Goal: Task Accomplishment & Management: Manage account settings

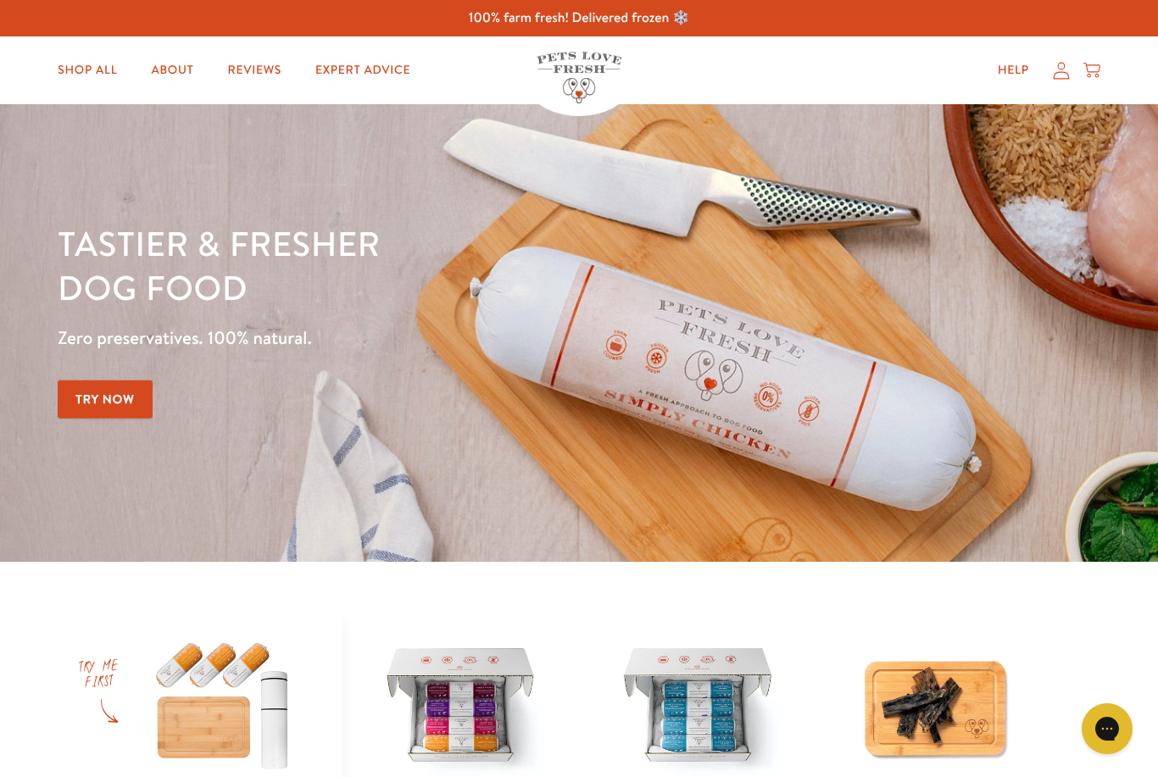
click at [1066, 69] on icon at bounding box center [1061, 71] width 17 height 18
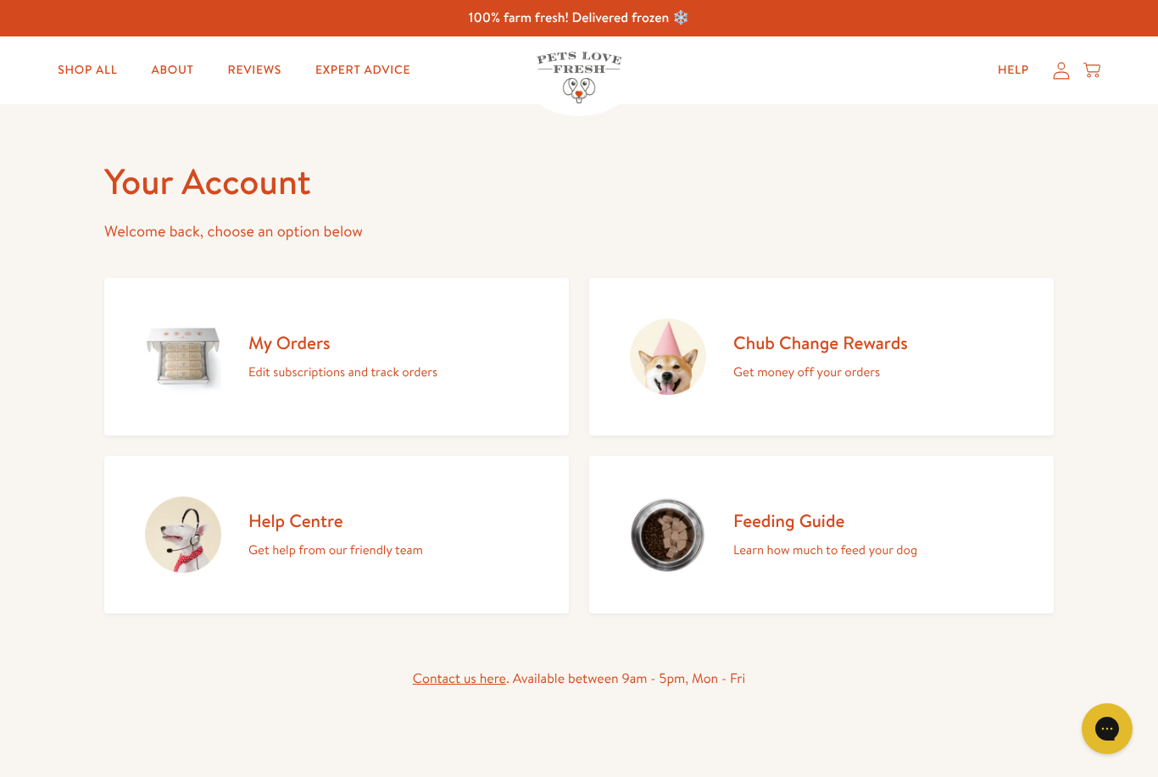
click at [862, 394] on link "Chub Change Rewards Get money off your orders" at bounding box center [821, 357] width 465 height 158
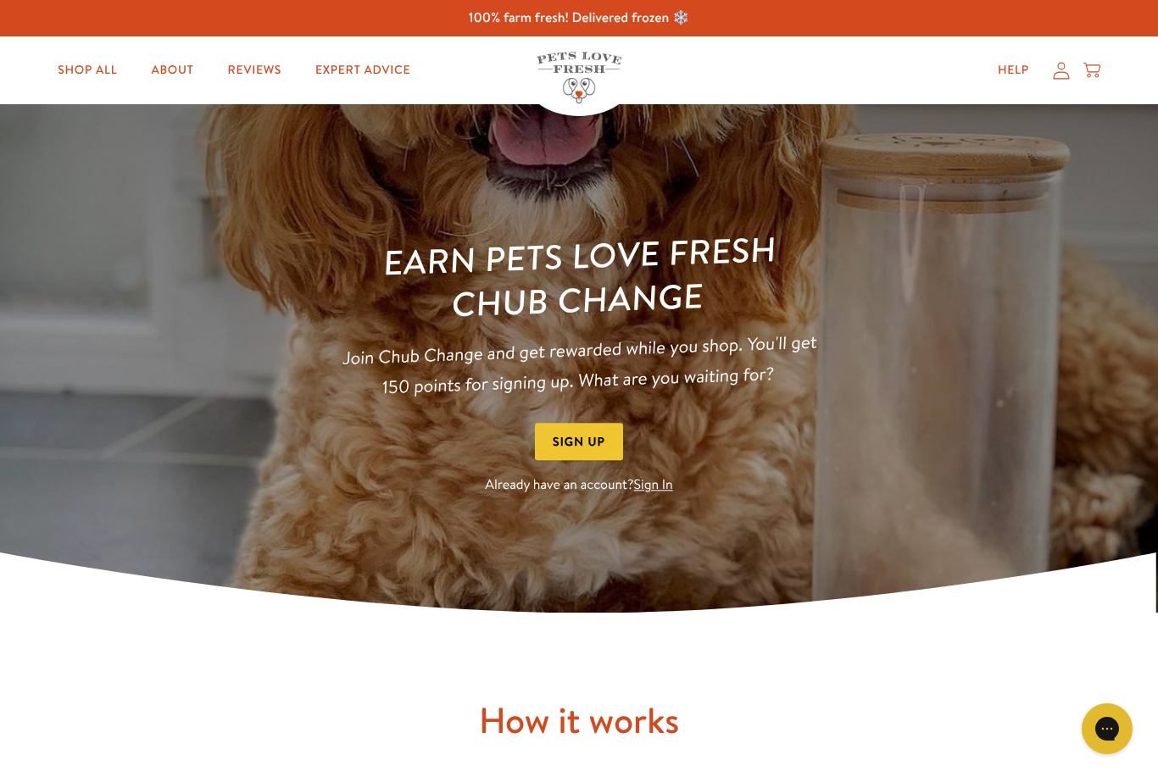
click at [1064, 77] on icon at bounding box center [1061, 71] width 17 height 18
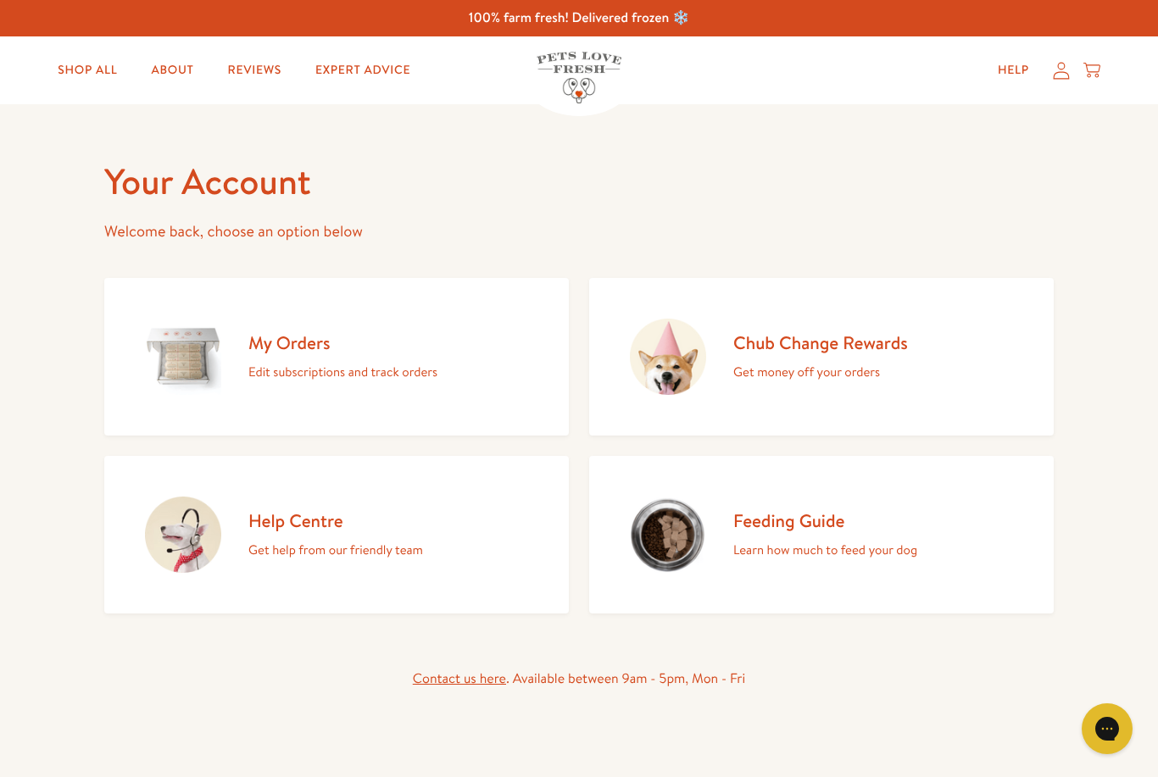
click at [268, 351] on h2 "My Orders" at bounding box center [342, 342] width 189 height 23
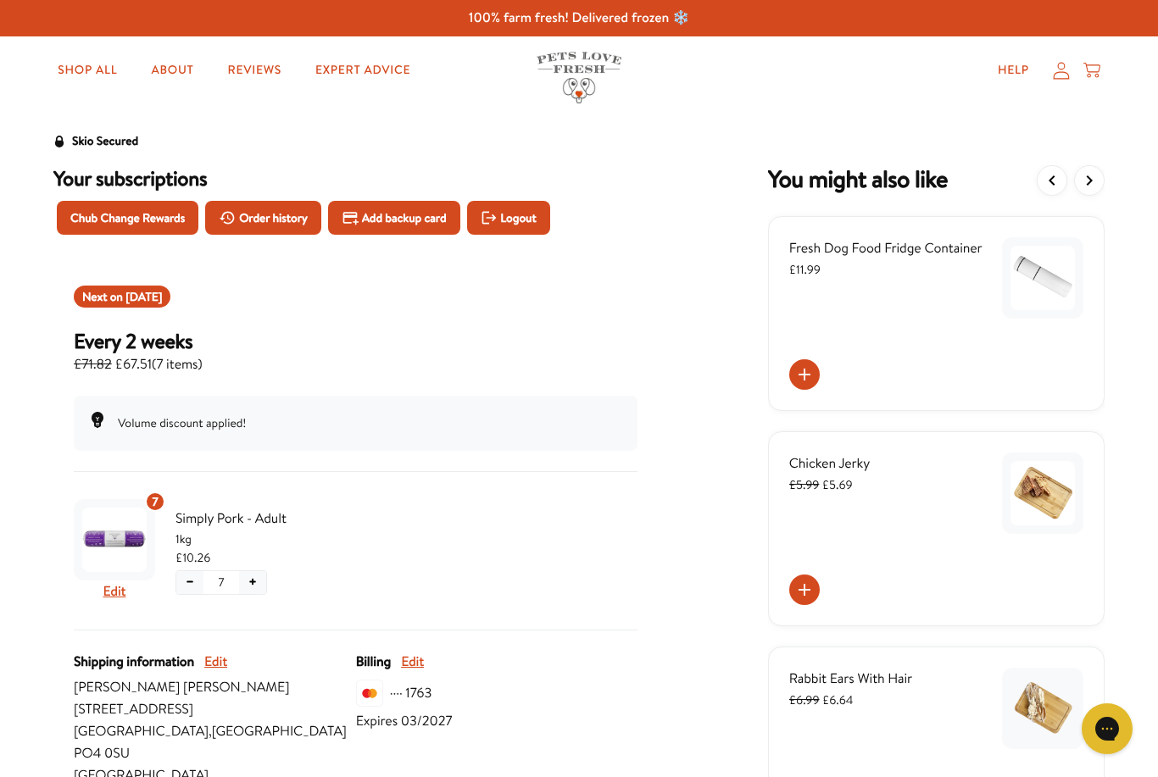
click at [1060, 65] on icon at bounding box center [1061, 71] width 17 height 18
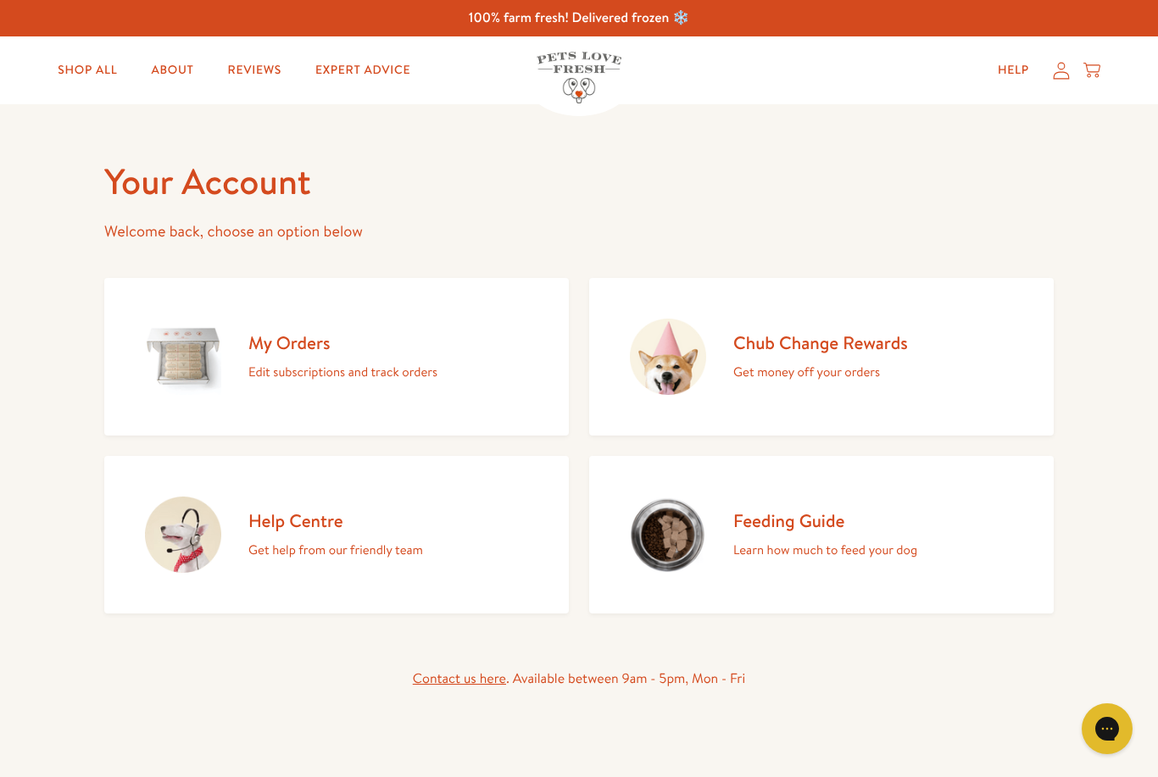
click at [858, 359] on div "Chub Change Rewards Get money off your orders" at bounding box center [820, 357] width 175 height 52
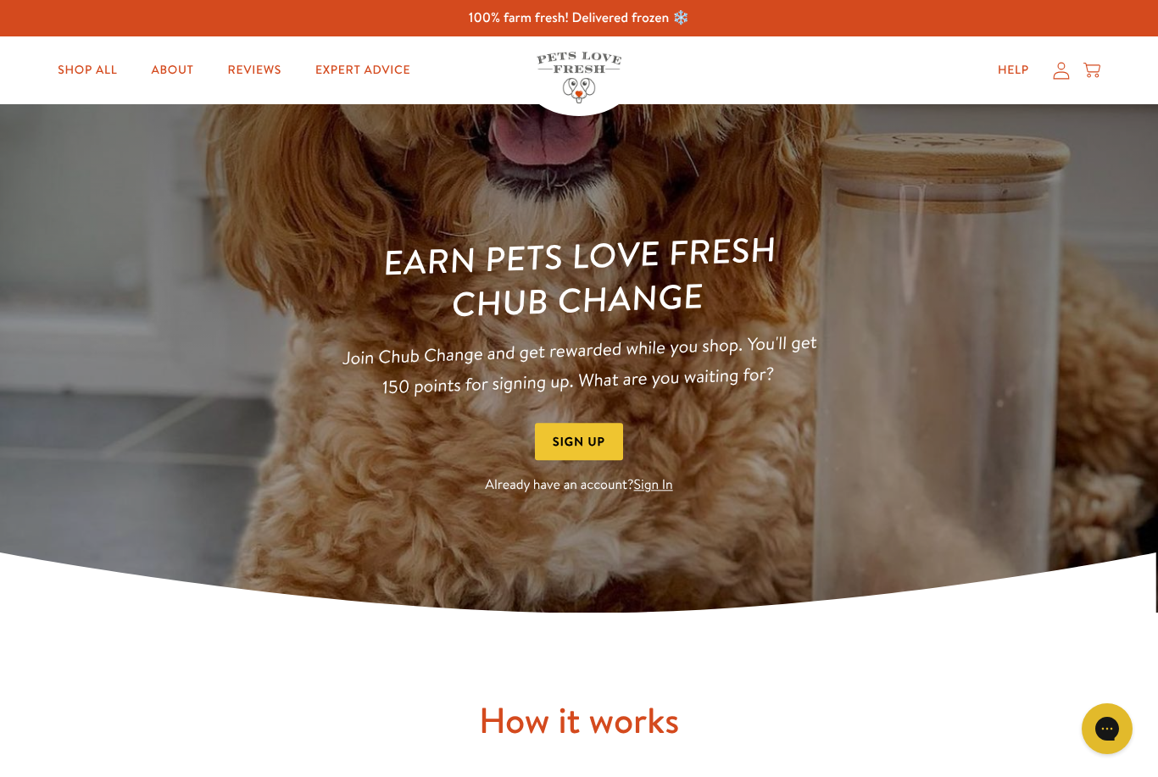
click at [666, 488] on link "Sign In" at bounding box center [653, 485] width 39 height 19
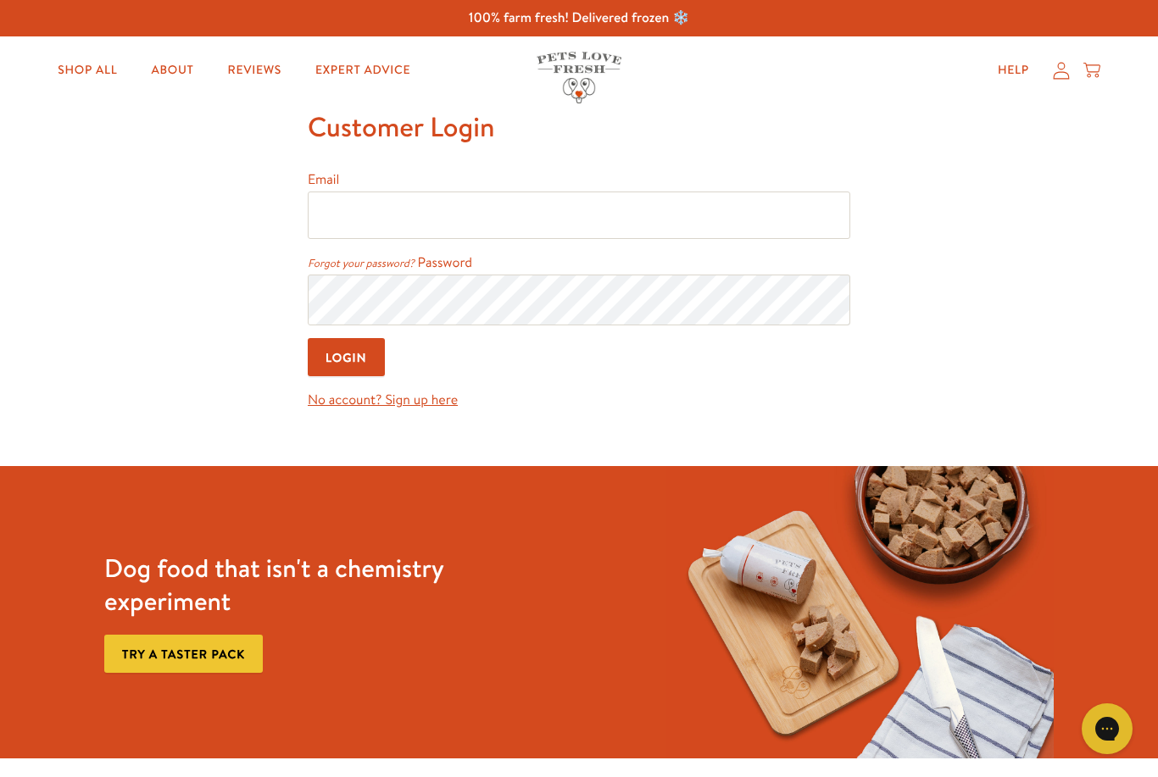
click at [791, 217] on input "Email" at bounding box center [579, 215] width 543 height 47
type input "sjcolwell@hotmail.co.uk"
click at [347, 359] on input "Login" at bounding box center [346, 357] width 77 height 38
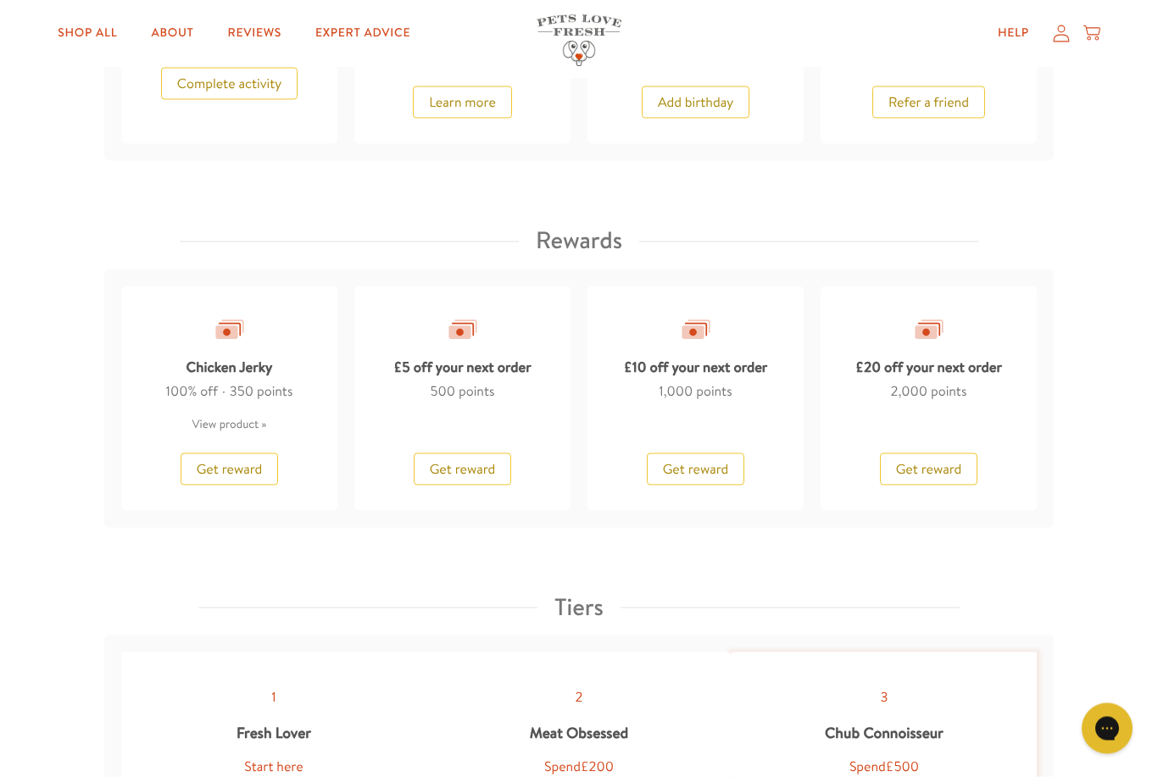
scroll to position [1319, 0]
click at [920, 465] on span "Get reward" at bounding box center [929, 468] width 66 height 19
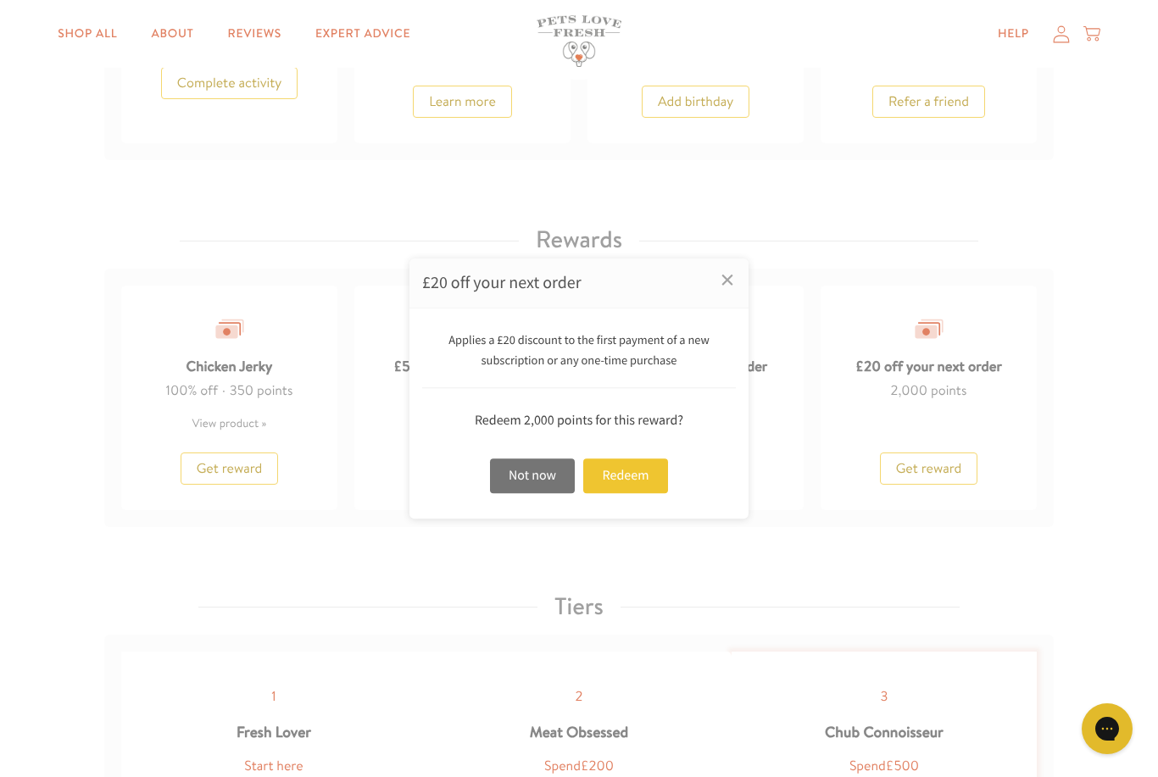
click at [647, 493] on div "Redeem" at bounding box center [625, 476] width 85 height 35
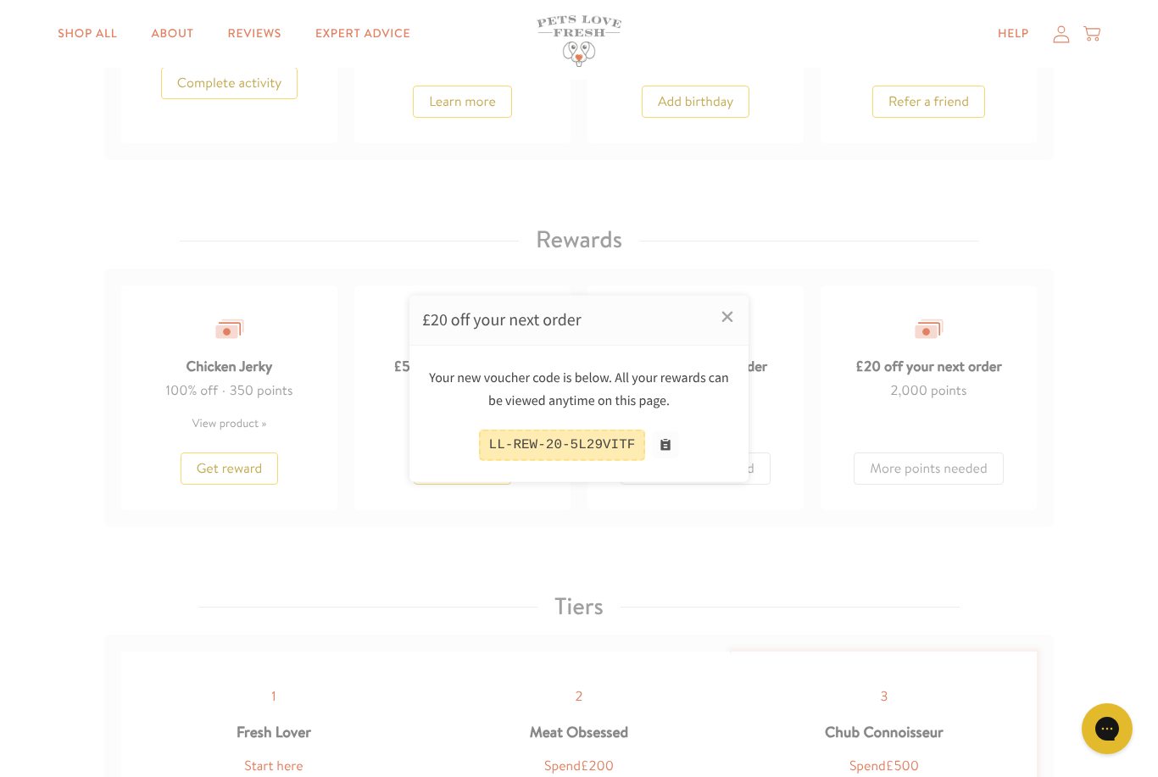
click at [667, 459] on button at bounding box center [665, 444] width 27 height 27
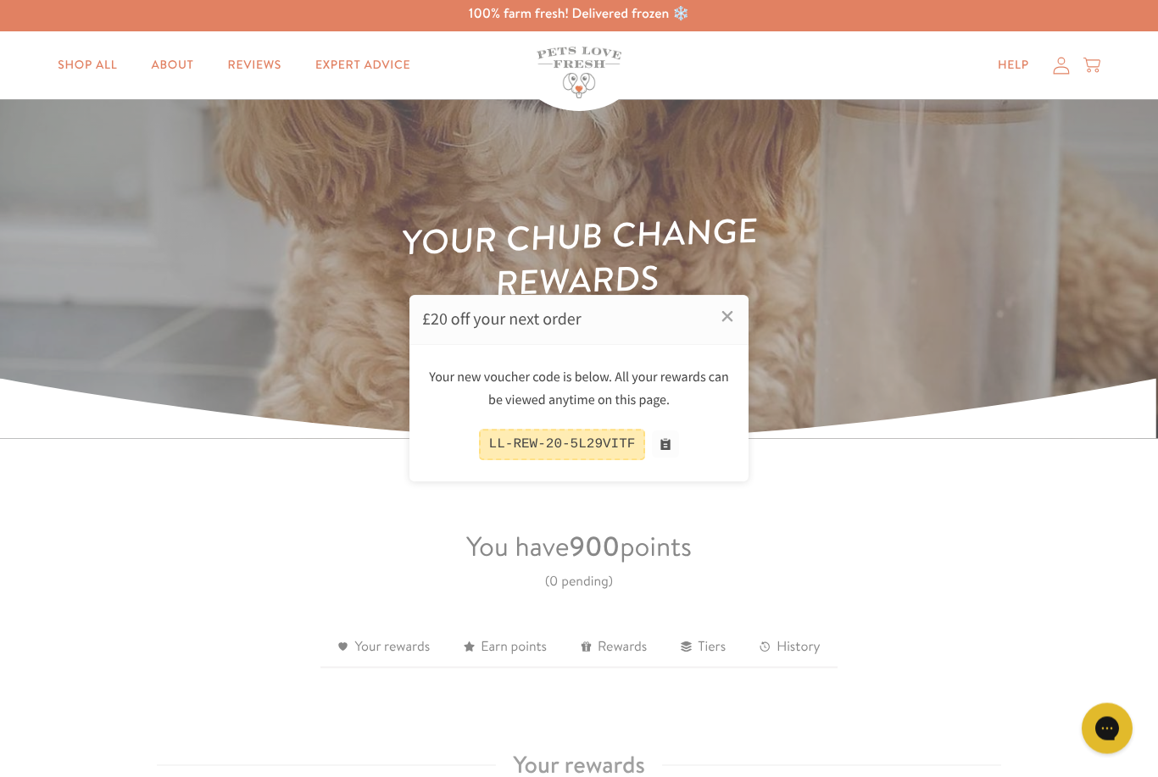
scroll to position [0, 0]
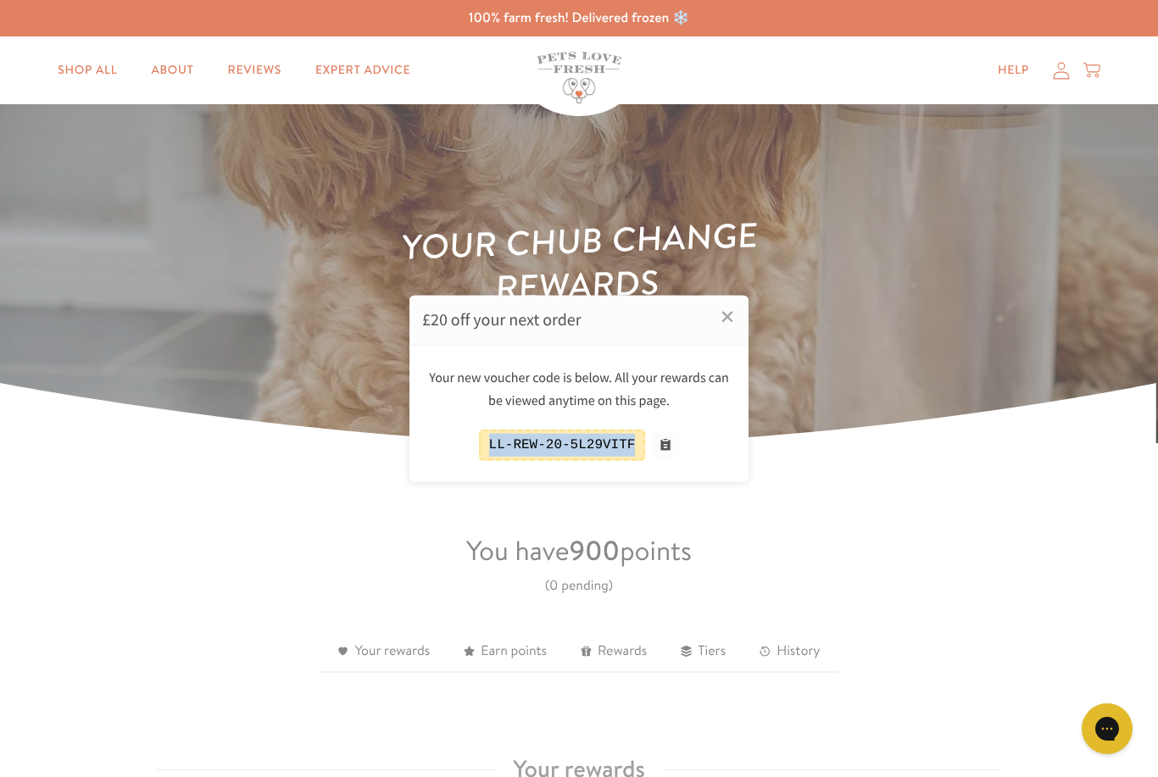
click at [1058, 75] on div at bounding box center [579, 388] width 1158 height 777
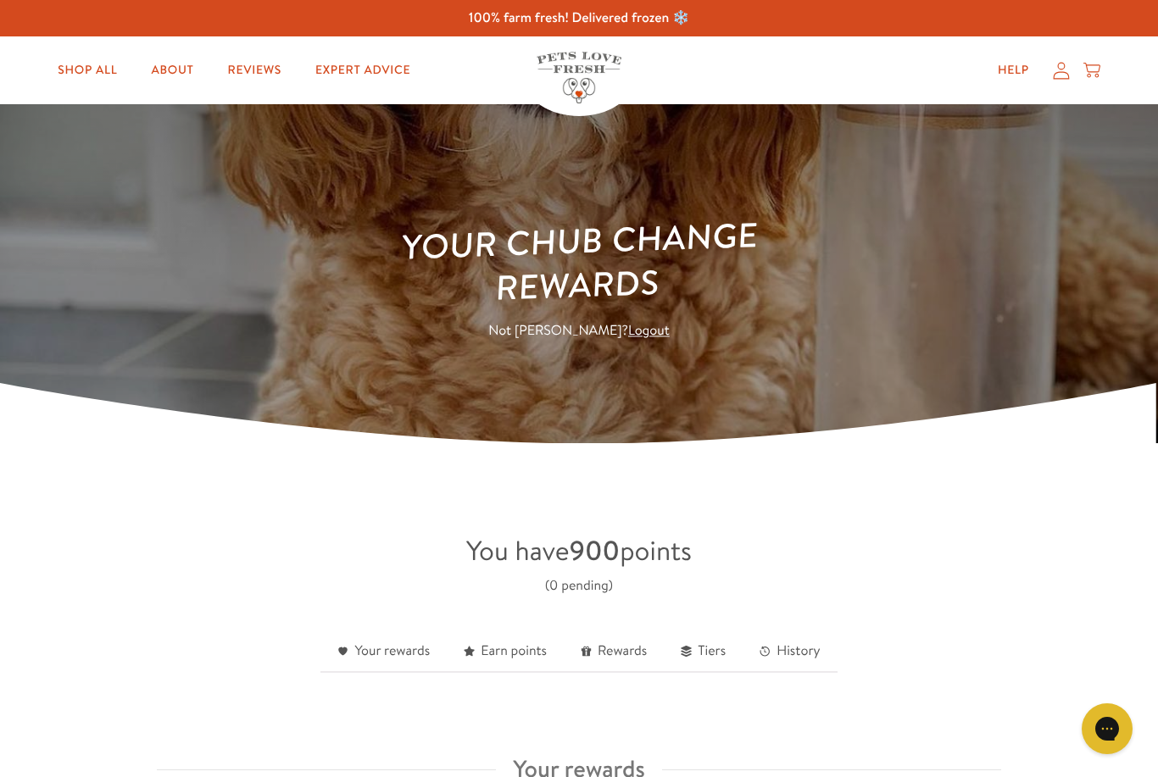
click at [1064, 72] on icon at bounding box center [1061, 70] width 16 height 17
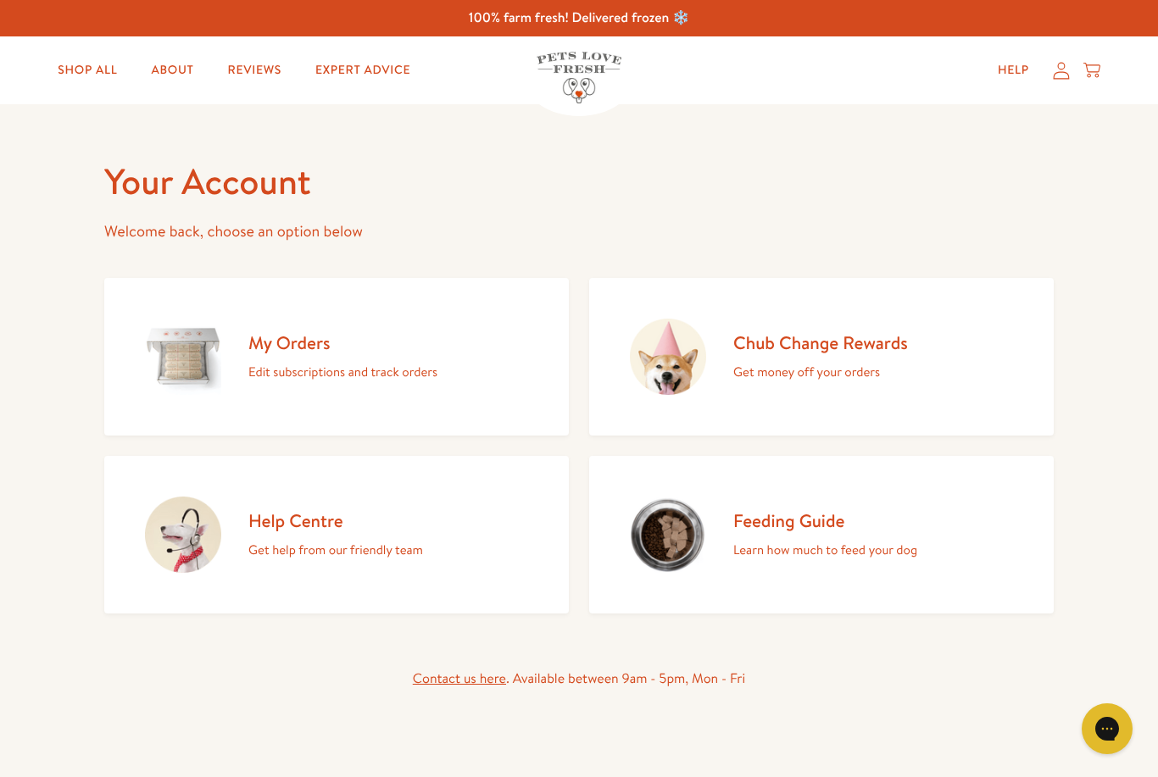
click at [306, 359] on div "My Orders Edit subscriptions and track orders" at bounding box center [342, 357] width 189 height 52
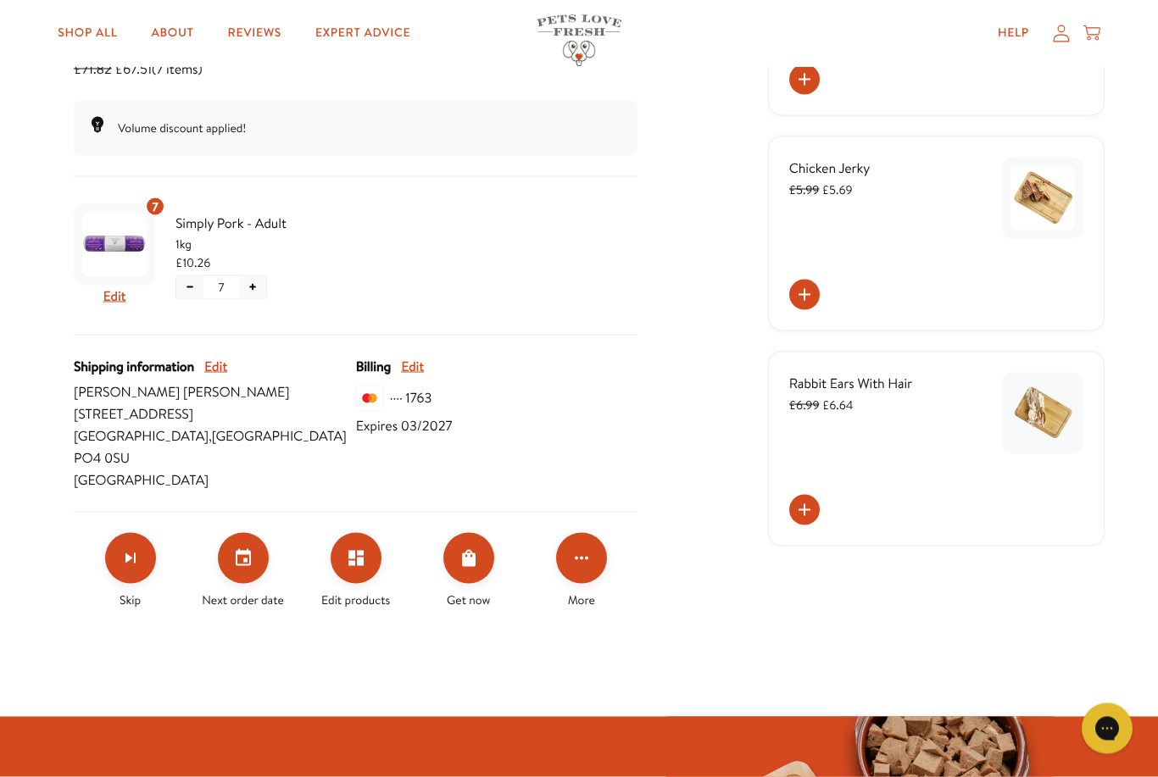
scroll to position [334, 0]
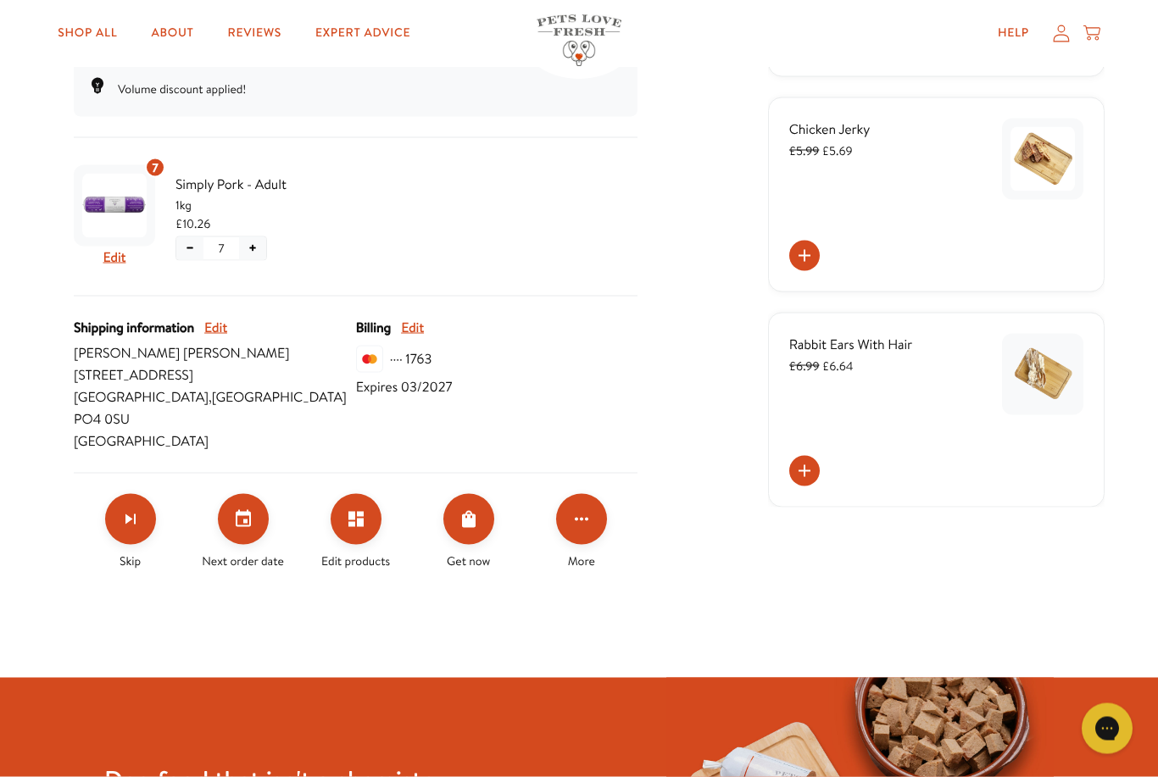
click at [590, 509] on icon "Click for more options" at bounding box center [581, 519] width 20 height 20
click at [708, 586] on button "Apply discount code" at bounding box center [665, 582] width 129 height 20
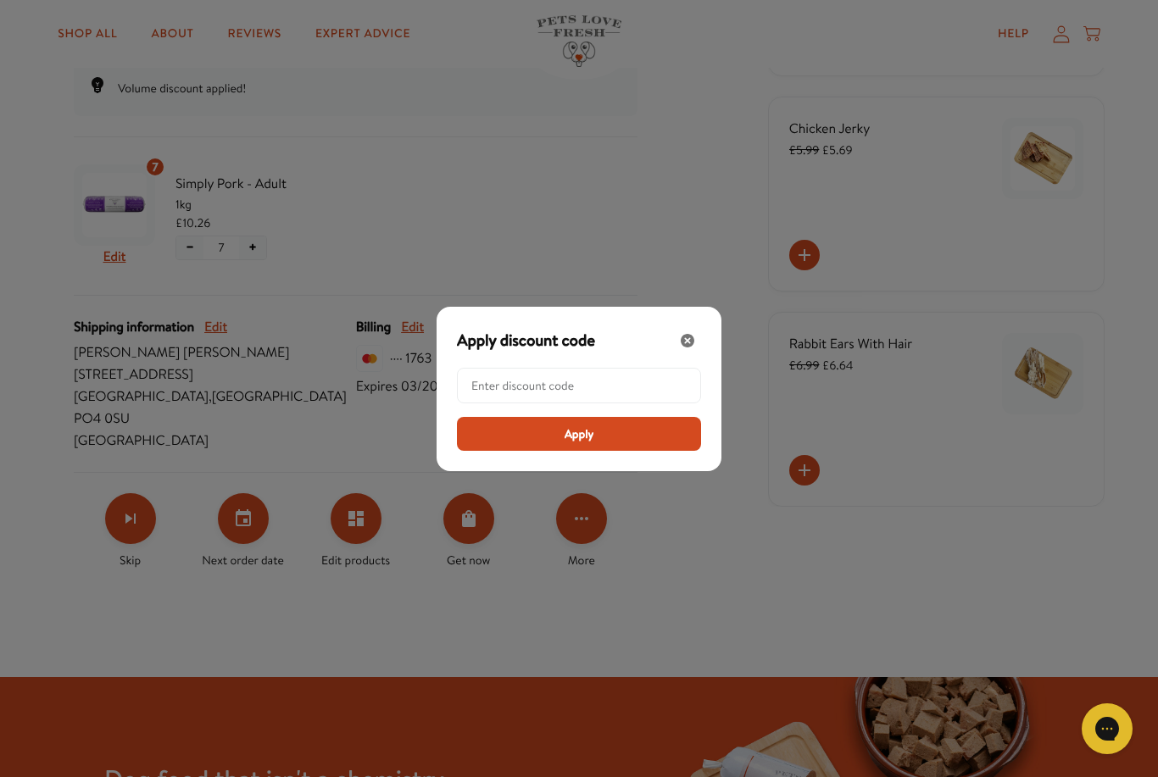
click at [634, 403] on input "Modal" at bounding box center [583, 386] width 225 height 34
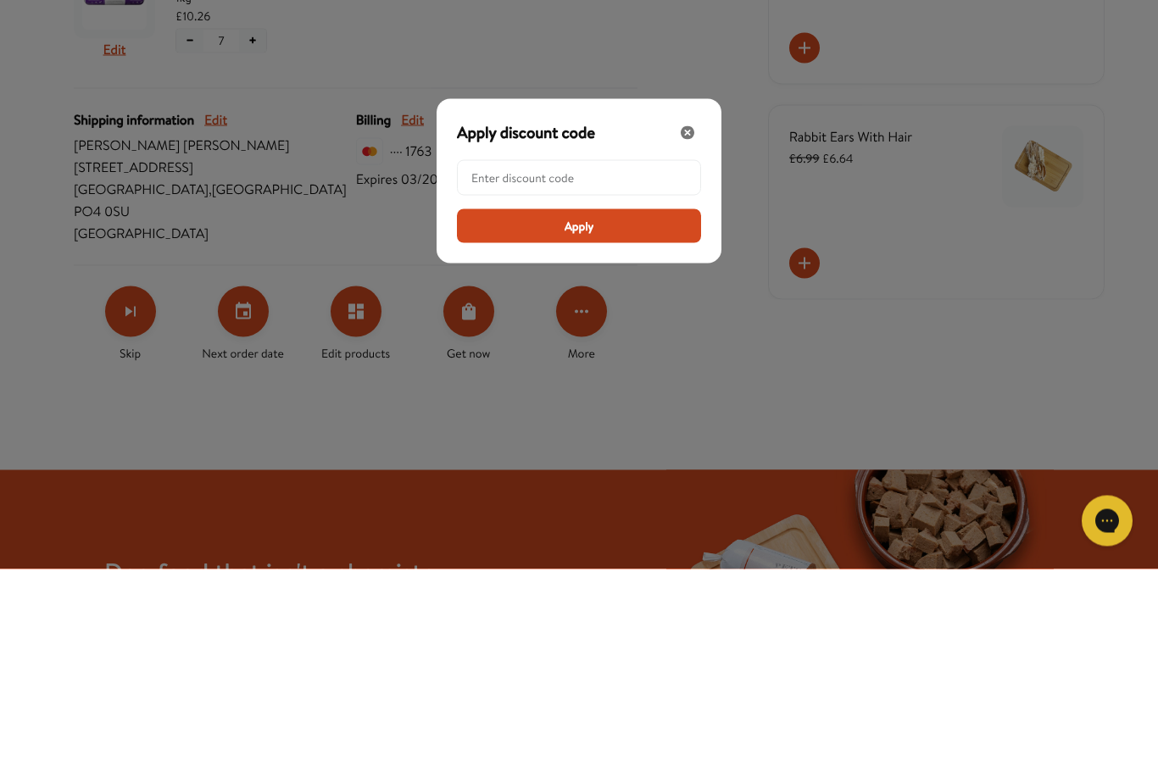
click at [582, 369] on input "Modal" at bounding box center [583, 386] width 225 height 34
paste input "LL-REW-20-5L29VITF"
type input "LL-REW-20-5L29VITF"
click at [606, 417] on button "Apply" at bounding box center [579, 434] width 244 height 34
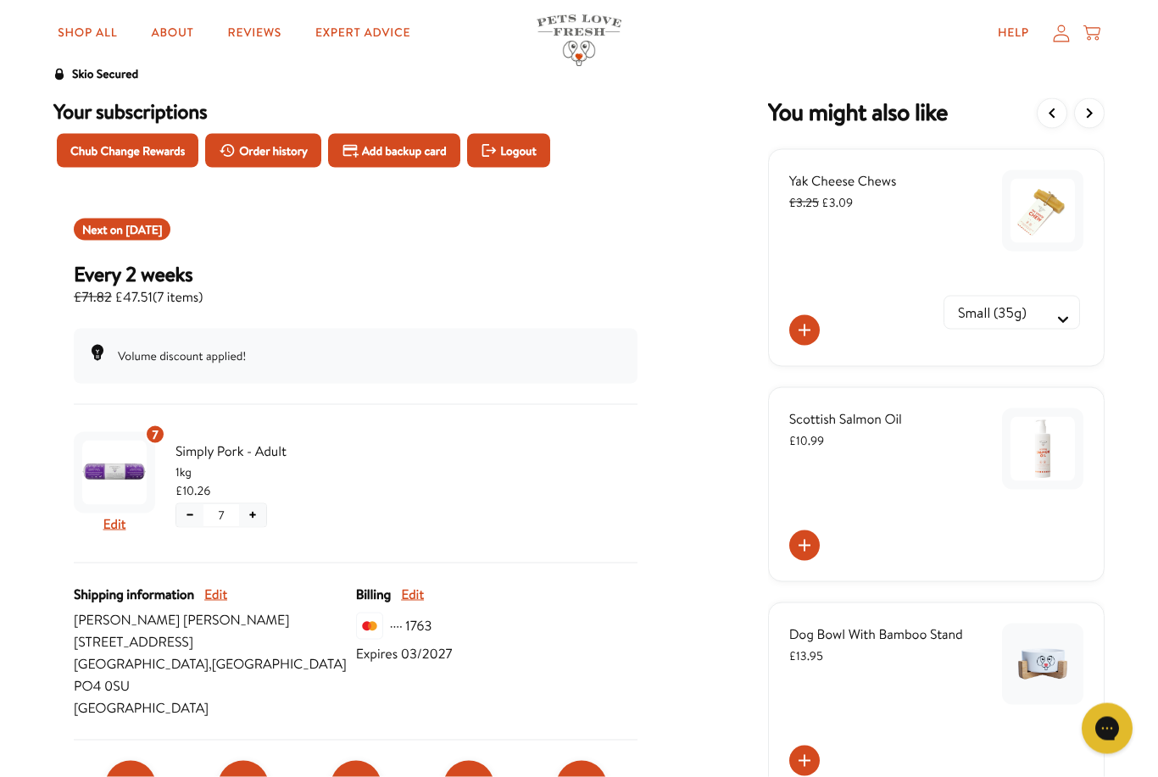
scroll to position [0, 0]
